Goal: Find specific page/section: Find specific page/section

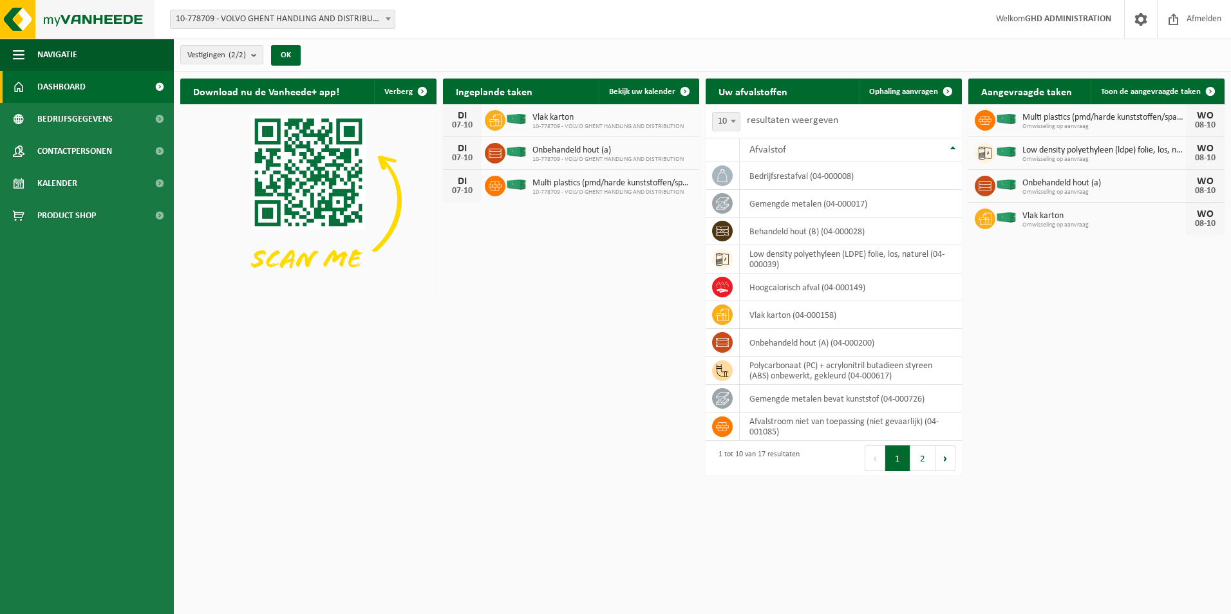
click at [76, 16] on img at bounding box center [77, 19] width 155 height 39
click at [62, 193] on span "Kalender" at bounding box center [57, 183] width 40 height 32
